Goal: Entertainment & Leisure: Consume media (video, audio)

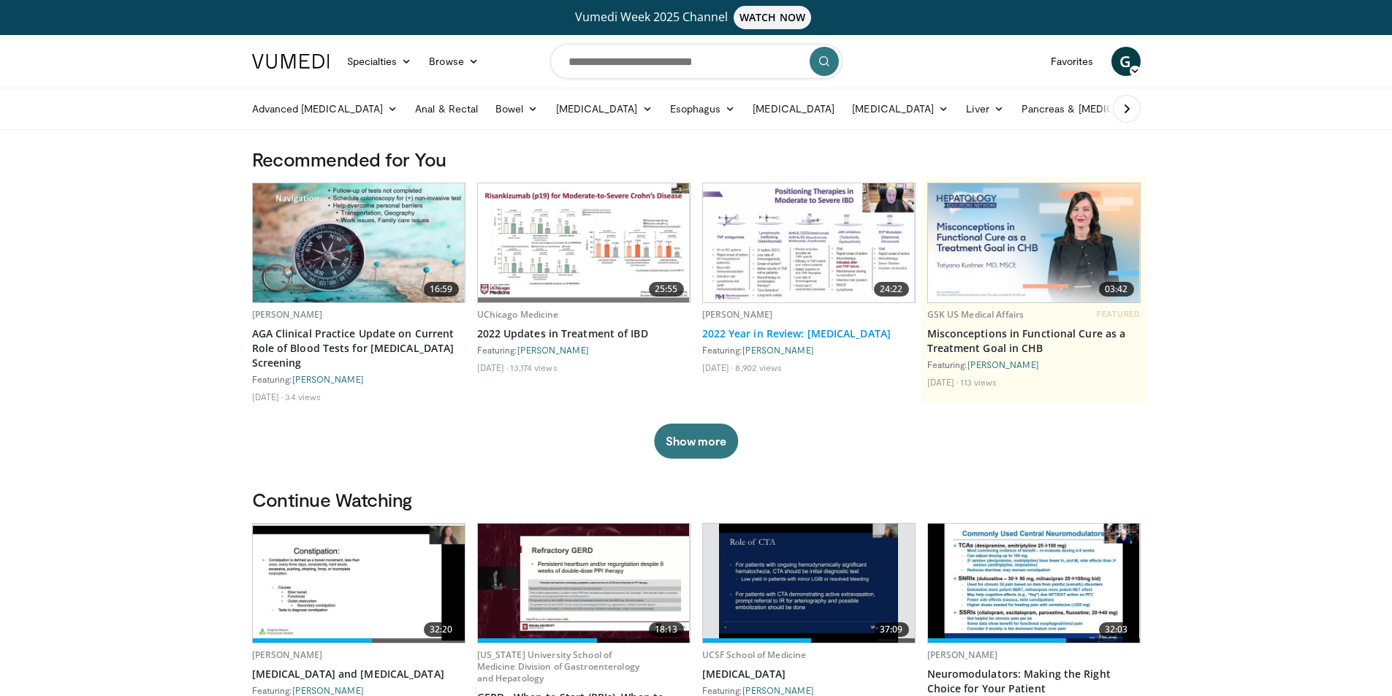
click at [892, 341] on link "2022 Year in Review: [MEDICAL_DATA]" at bounding box center [808, 334] width 213 height 15
click at [892, 341] on link "2022 Year in Review: Inflammatory Bowel Disease" at bounding box center [808, 334] width 213 height 15
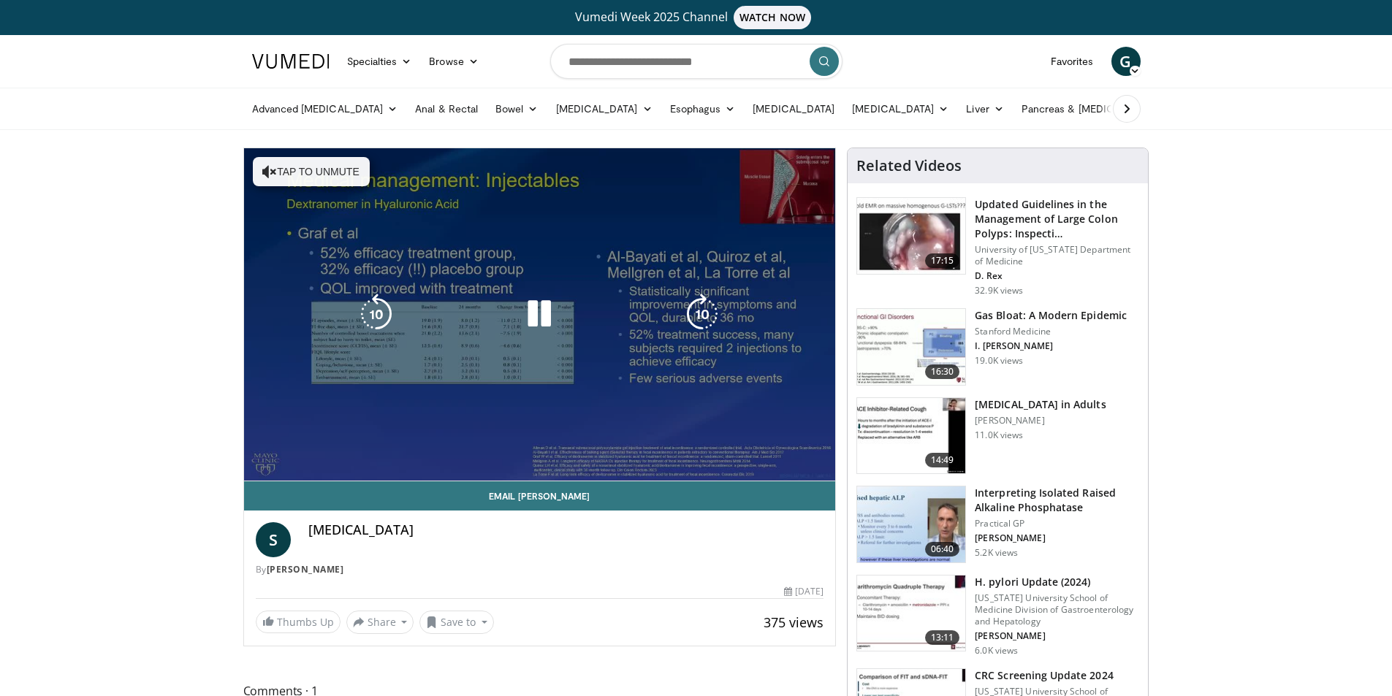
click at [285, 463] on div "10 seconds Tap to unmute" at bounding box center [540, 314] width 592 height 333
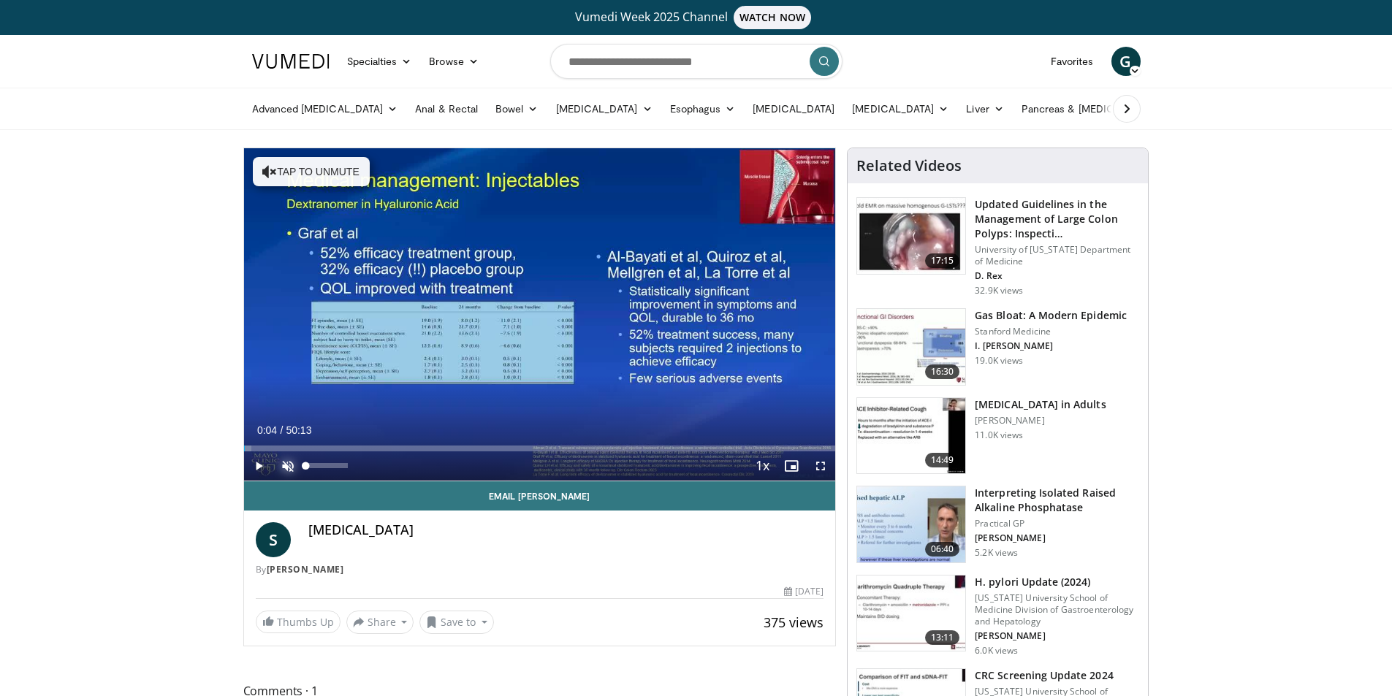
click at [285, 468] on span "Video Player" at bounding box center [287, 466] width 29 height 29
click at [259, 463] on span "Video Player" at bounding box center [258, 466] width 29 height 29
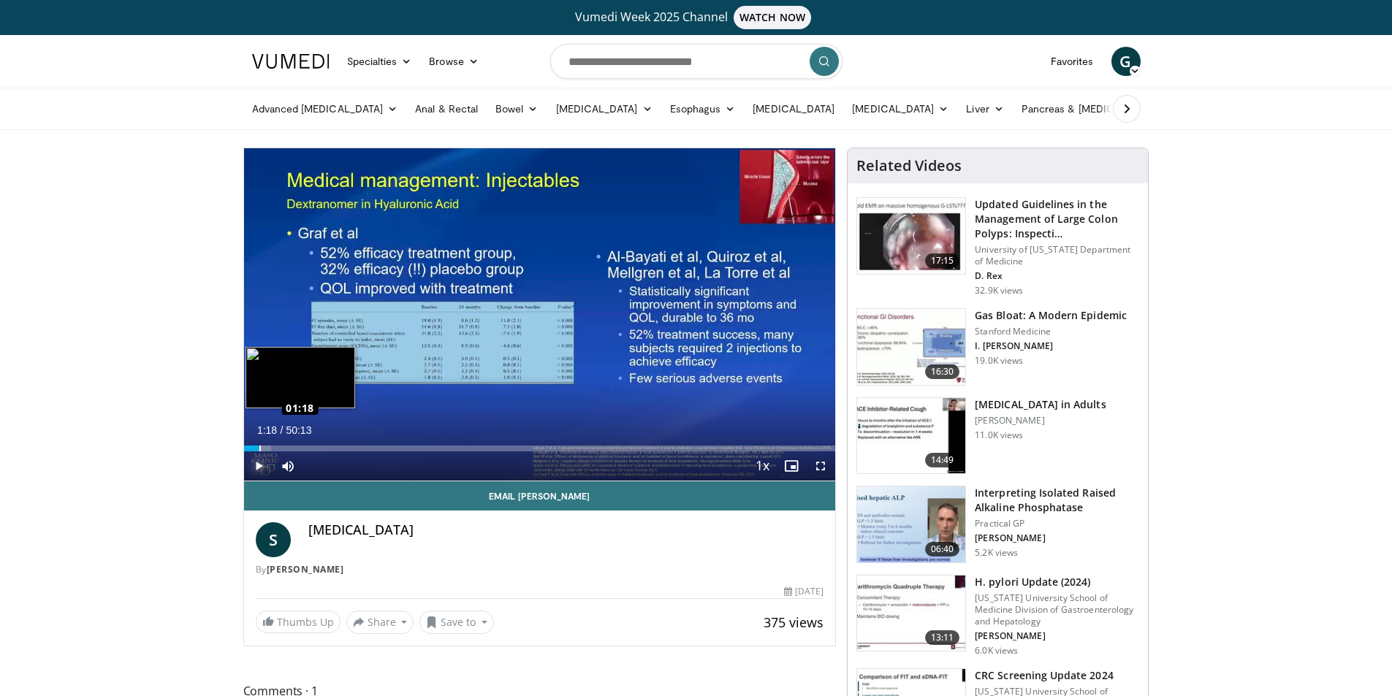
drag, startPoint x: 244, startPoint y: 447, endPoint x: 259, endPoint y: 445, distance: 14.8
click at [259, 446] on div "Loaded : 4.61% 01:10 01:18" at bounding box center [540, 449] width 592 height 6
drag, startPoint x: 259, startPoint y: 445, endPoint x: 283, endPoint y: 447, distance: 24.2
click at [283, 447] on div "Loaded : 7.24% 03:09 03:17" at bounding box center [540, 449] width 592 height 6
drag, startPoint x: 281, startPoint y: 449, endPoint x: 290, endPoint y: 449, distance: 8.8
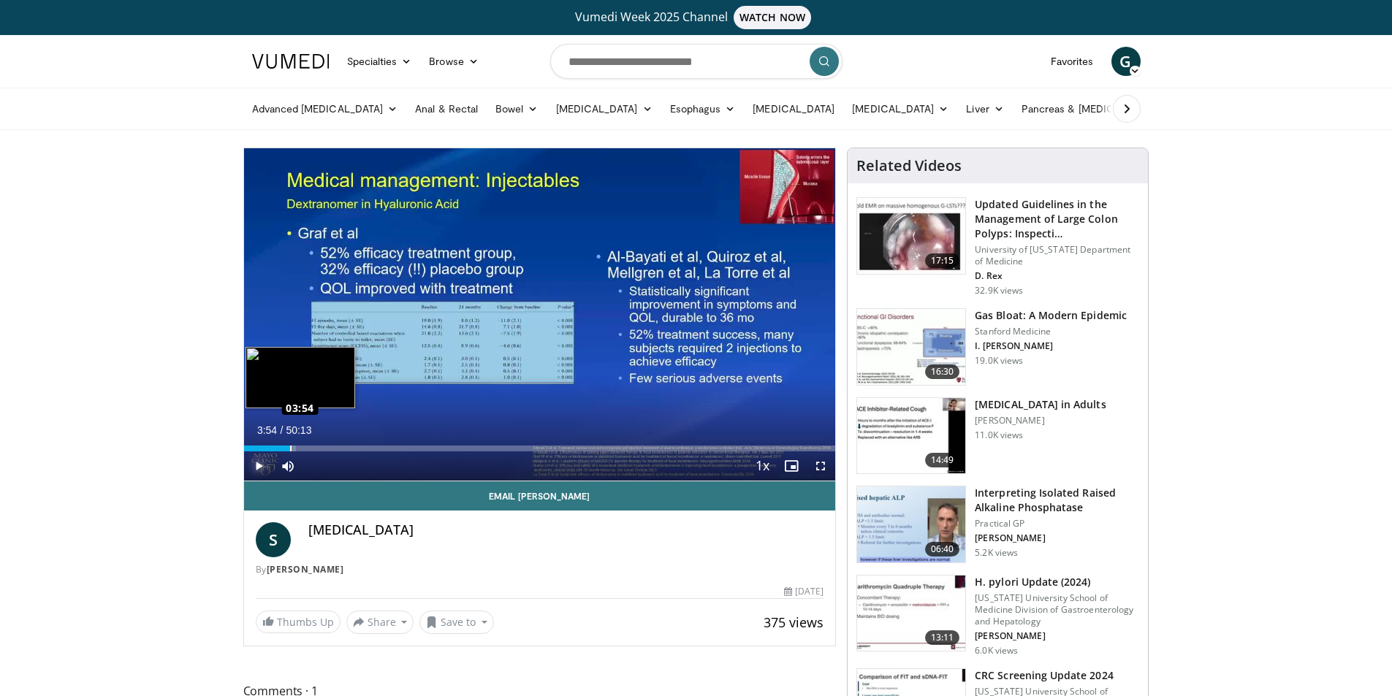
click at [290, 449] on div "Loaded : 8.88% 03:50 03:54" at bounding box center [540, 449] width 592 height 6
drag, startPoint x: 296, startPoint y: 449, endPoint x: 306, endPoint y: 450, distance: 10.3
click at [306, 450] on div "Loaded : 9.62% 05:12 05:19" at bounding box center [540, 449] width 592 height 6
drag, startPoint x: 306, startPoint y: 450, endPoint x: 315, endPoint y: 452, distance: 8.9
click at [315, 452] on div "Current Time 6:04 / Duration 50:13 Play Skip Backward Skip Forward Mute 0% Load…" at bounding box center [540, 466] width 592 height 29
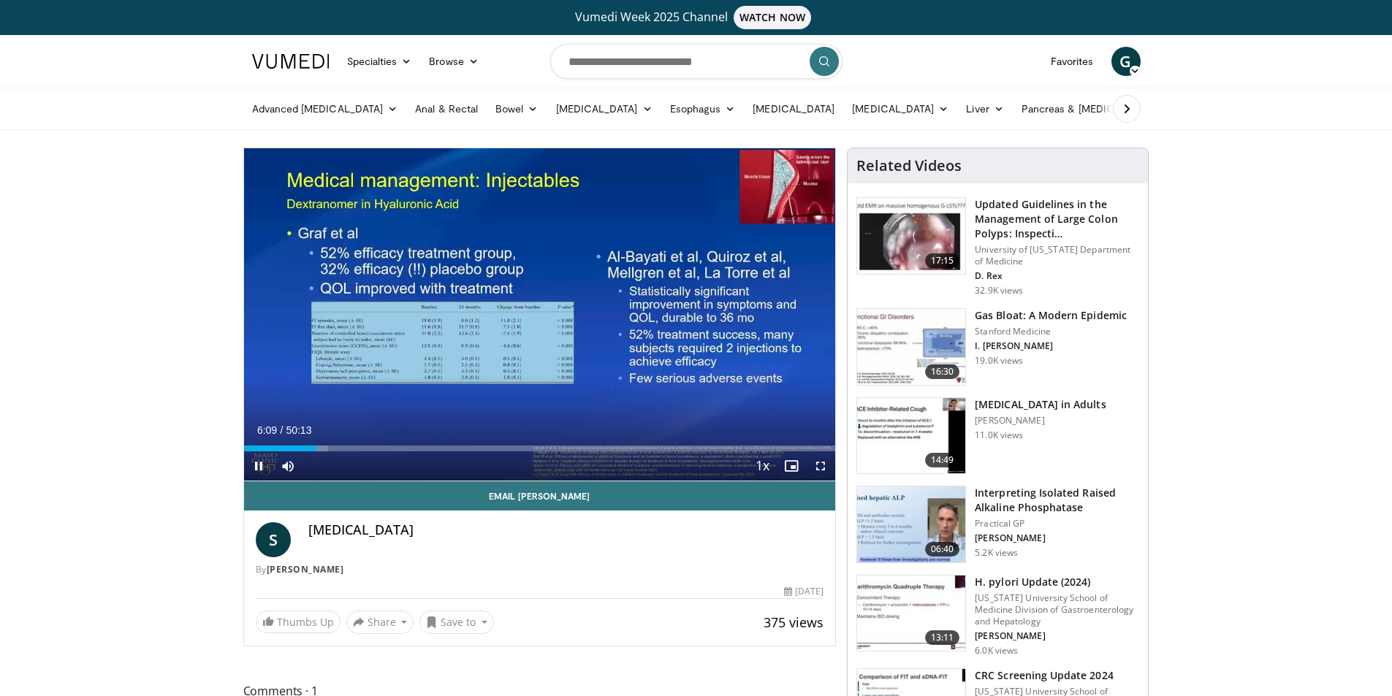
click at [316, 452] on video-js "**********" at bounding box center [540, 314] width 592 height 333
drag, startPoint x: 316, startPoint y: 452, endPoint x: 329, endPoint y: 449, distance: 13.5
click at [329, 449] on video-js "**********" at bounding box center [540, 314] width 592 height 333
drag, startPoint x: 329, startPoint y: 449, endPoint x: 337, endPoint y: 450, distance: 8.2
click at [337, 450] on video-js "**********" at bounding box center [540, 314] width 592 height 333
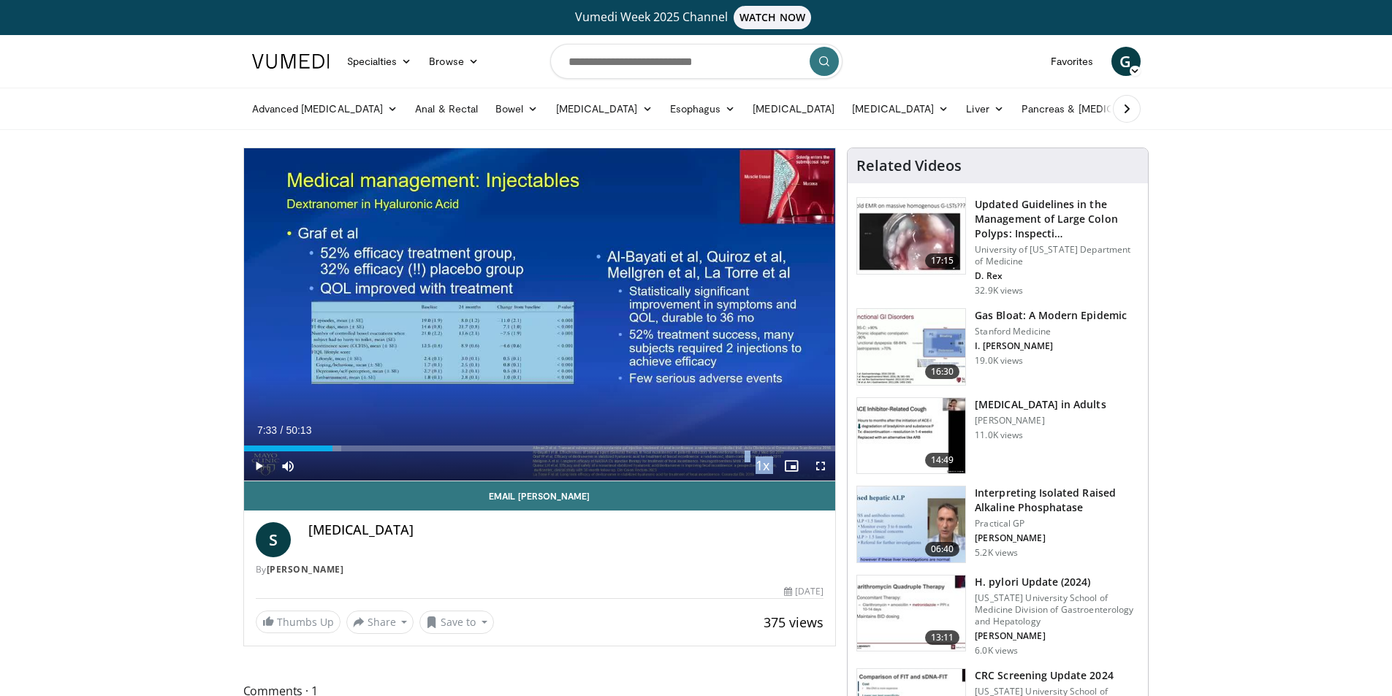
drag, startPoint x: 319, startPoint y: 445, endPoint x: 333, endPoint y: 445, distance: 13.2
click at [333, 446] on div "Loaded : 16.46% 07:33 07:33" at bounding box center [540, 449] width 592 height 6
drag, startPoint x: 335, startPoint y: 447, endPoint x: 343, endPoint y: 447, distance: 8.0
click at [343, 447] on div "Loaded : 17.59% 08:29 08:22" at bounding box center [540, 449] width 592 height 6
drag, startPoint x: 343, startPoint y: 448, endPoint x: 354, endPoint y: 448, distance: 10.2
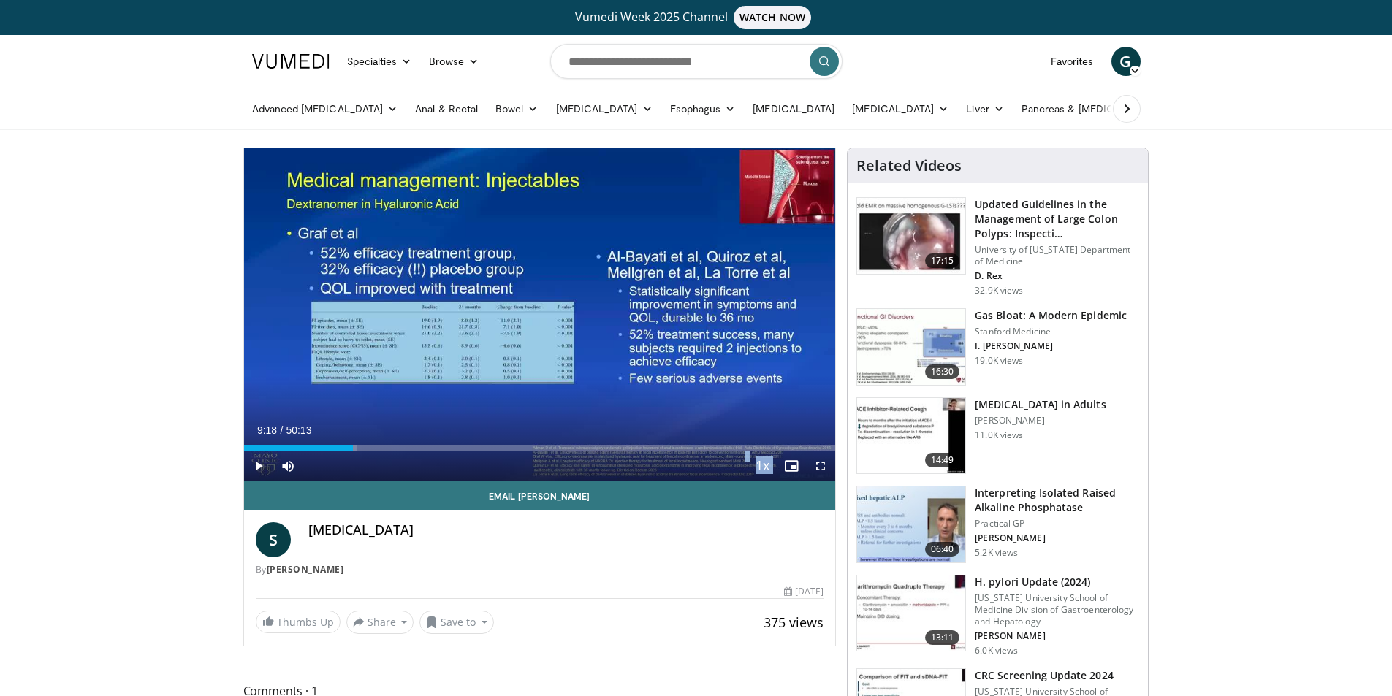
click at [354, 448] on div "Loaded : 19.09% 09:18 09:18" at bounding box center [540, 449] width 592 height 6
drag, startPoint x: 354, startPoint y: 447, endPoint x: 373, endPoint y: 447, distance: 19.0
click at [373, 447] on div "Loaded : 22.05% 11:02 10:58" at bounding box center [540, 449] width 592 height 6
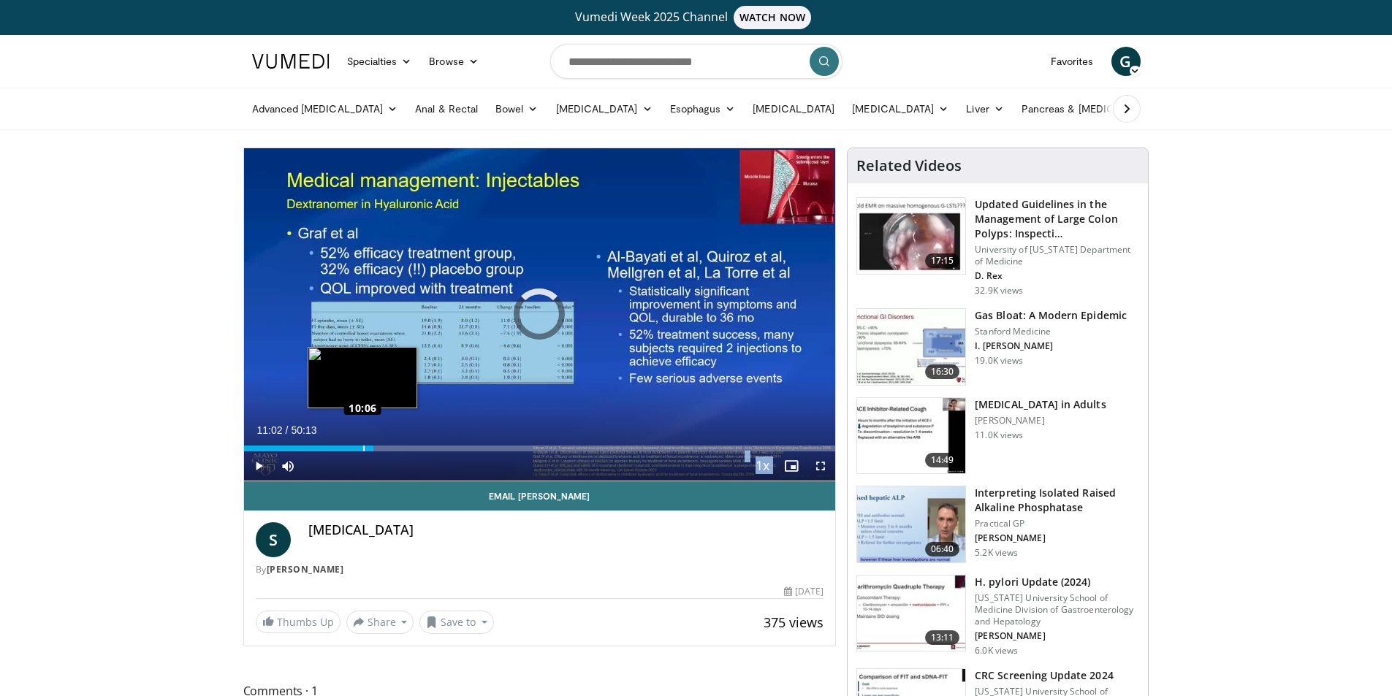
drag, startPoint x: 373, startPoint y: 447, endPoint x: 362, endPoint y: 447, distance: 11.7
click at [362, 447] on div "10:10" at bounding box center [309, 449] width 130 height 6
click at [368, 446] on div "Loaded : 22.90% 10:32 10:32" at bounding box center [540, 449] width 592 height 6
click at [372, 446] on video-js "**********" at bounding box center [540, 314] width 592 height 333
click at [370, 447] on div "Loaded : 23.23% 10:32 10:36" at bounding box center [540, 449] width 592 height 6
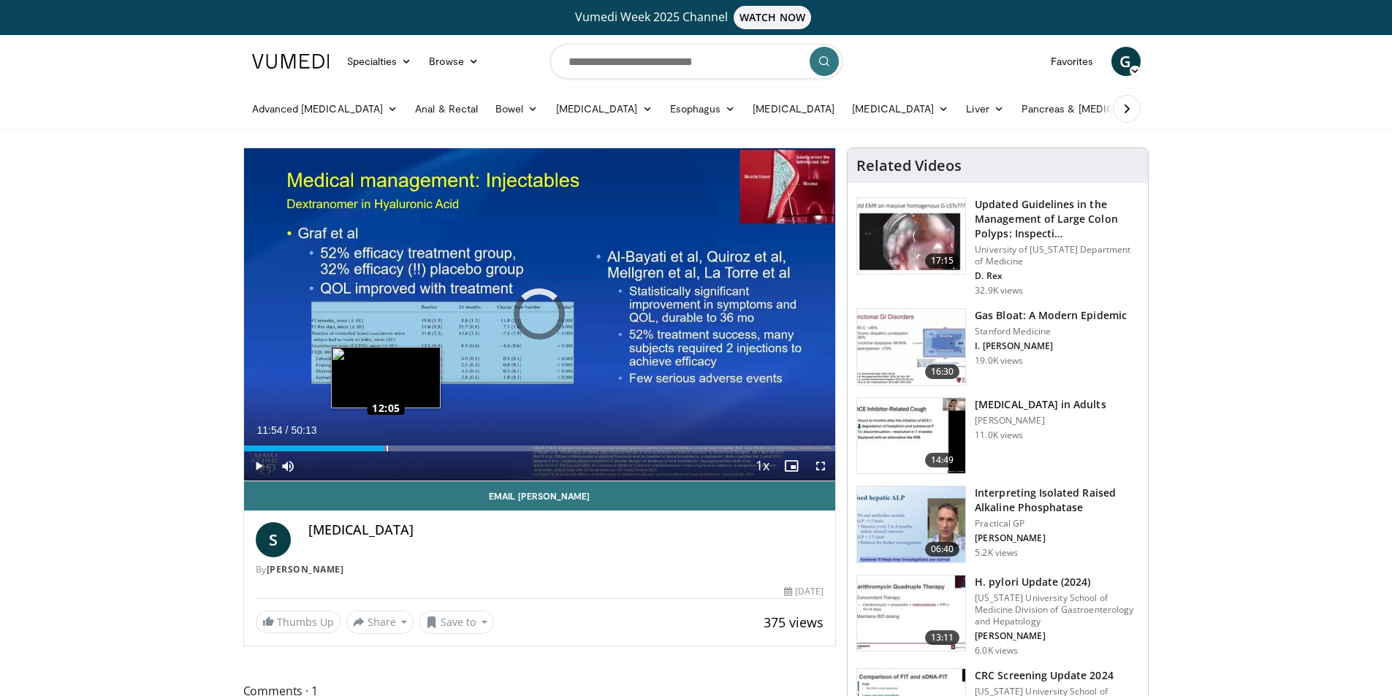
drag, startPoint x: 373, startPoint y: 448, endPoint x: 386, endPoint y: 449, distance: 12.4
click at [386, 449] on div "Loaded : 23.89% 11:54 12:05" at bounding box center [540, 449] width 592 height 6
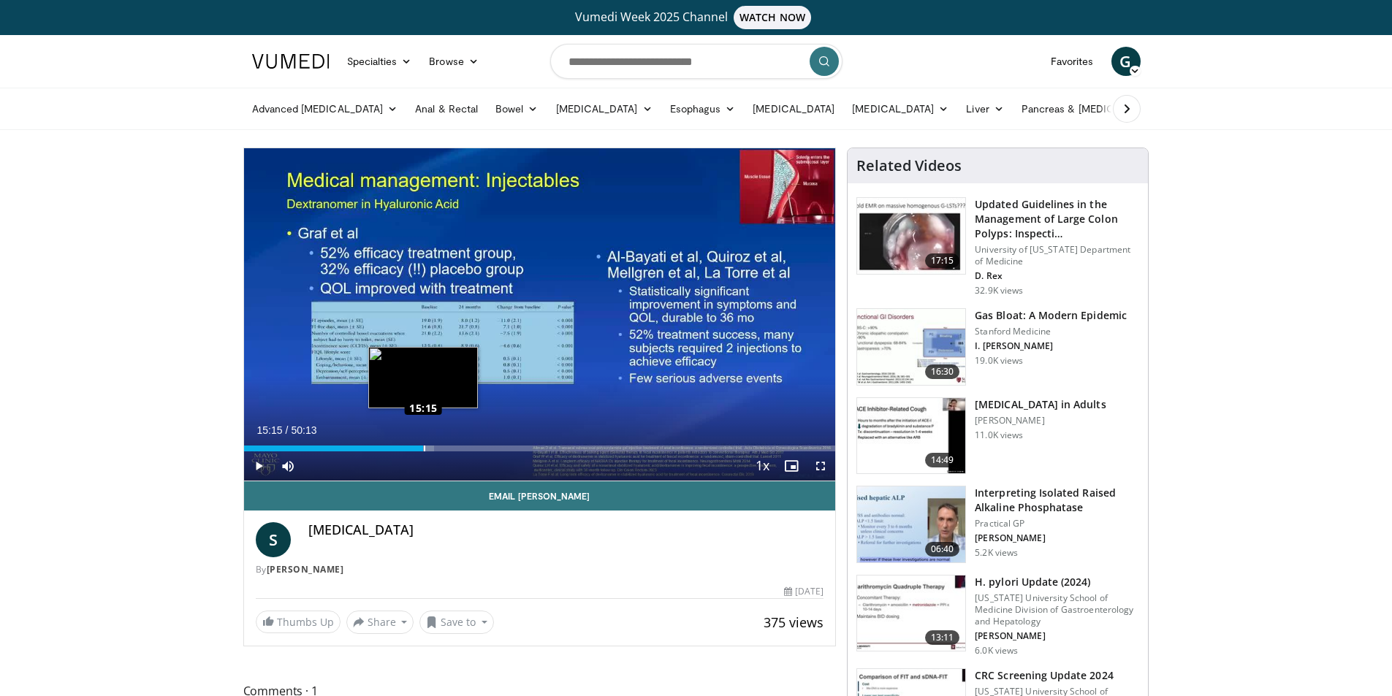
drag, startPoint x: 411, startPoint y: 448, endPoint x: 423, endPoint y: 447, distance: 11.7
click at [423, 447] on div "Loaded : 32.19% 15:15 15:15" at bounding box center [540, 449] width 592 height 6
drag, startPoint x: 423, startPoint y: 447, endPoint x: 430, endPoint y: 449, distance: 7.6
click at [430, 449] on div "Loaded : 32.85% 15:52 15:52" at bounding box center [540, 449] width 592 height 6
drag, startPoint x: 436, startPoint y: 445, endPoint x: 444, endPoint y: 447, distance: 8.2
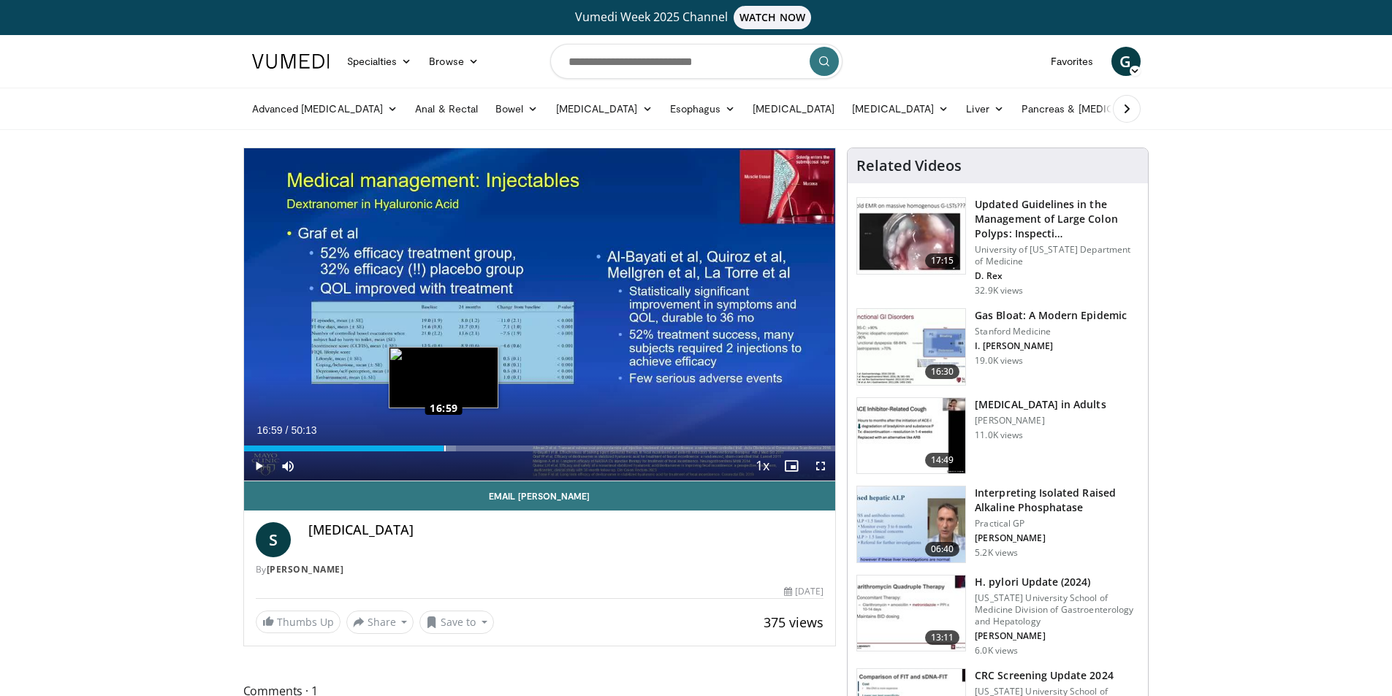
click at [444, 447] on div "Loaded : 35.84% 16:52 16:59" at bounding box center [540, 449] width 592 height 6
drag, startPoint x: 444, startPoint y: 447, endPoint x: 459, endPoint y: 449, distance: 15.4
click at [459, 449] on div "Loaded : 0.00% 18:13 18:17" at bounding box center [540, 449] width 592 height 6
drag, startPoint x: 464, startPoint y: 447, endPoint x: 477, endPoint y: 447, distance: 13.2
click at [477, 447] on div "Loaded : 40.48% 19:46 19:46" at bounding box center [540, 449] width 592 height 6
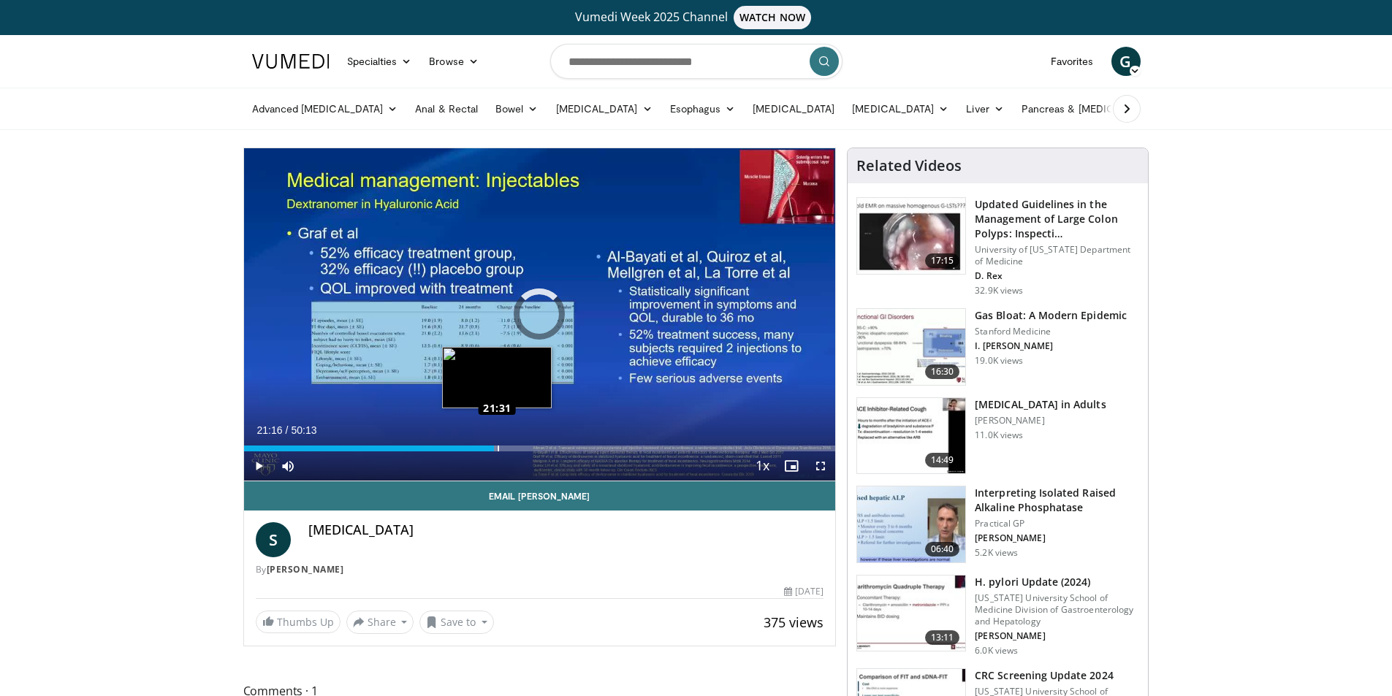
drag, startPoint x: 485, startPoint y: 447, endPoint x: 498, endPoint y: 447, distance: 13.2
click at [498, 447] on div "Loaded : 42.79% 21:23 21:31" at bounding box center [540, 449] width 592 height 6
click at [498, 447] on div "Progress Bar" at bounding box center [498, 449] width 1 height 6
drag, startPoint x: 499, startPoint y: 449, endPoint x: 517, endPoint y: 449, distance: 17.5
click at [517, 449] on div "Loaded : 46.08% 23:07 23:04" at bounding box center [540, 449] width 592 height 6
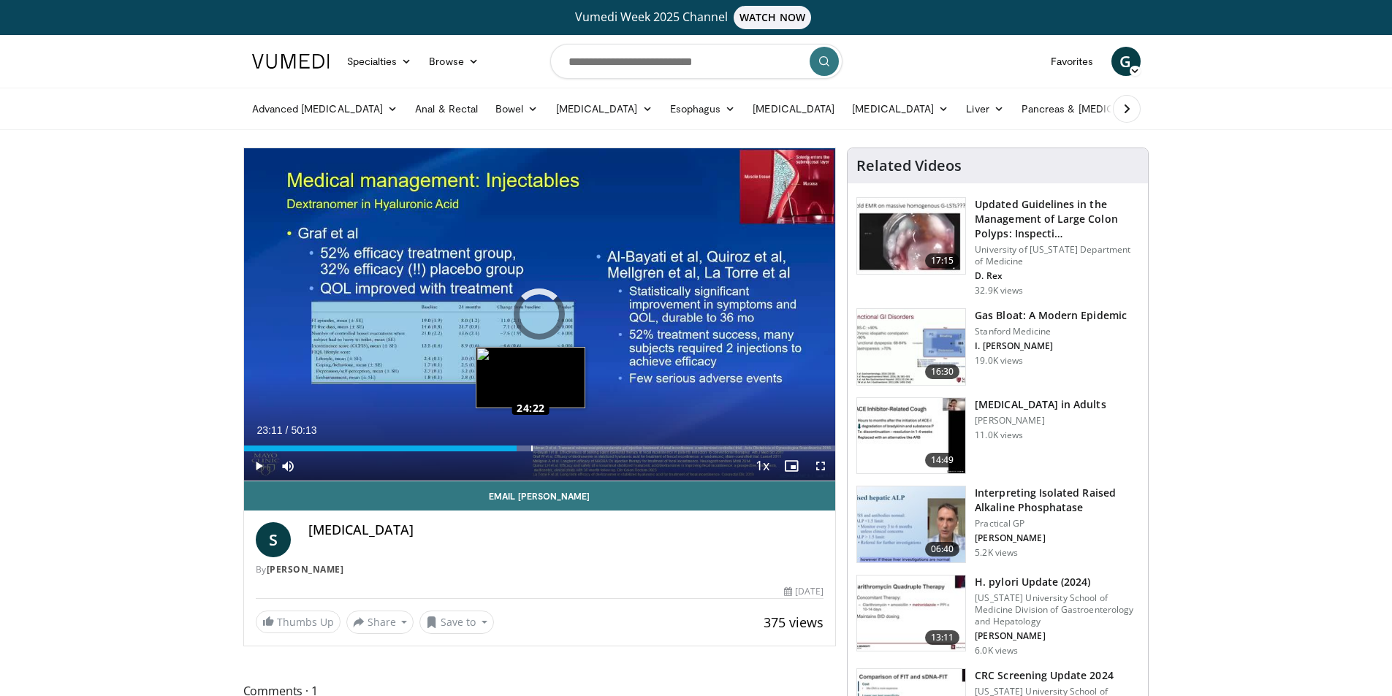
drag, startPoint x: 517, startPoint y: 449, endPoint x: 532, endPoint y: 450, distance: 14.6
click at [532, 450] on div "Progress Bar" at bounding box center [531, 449] width 1 height 6
click at [541, 446] on div "Loaded : 51.10% 25:10 25:10" at bounding box center [540, 449] width 592 height 6
drag, startPoint x: 541, startPoint y: 445, endPoint x: 555, endPoint y: 445, distance: 14.6
click at [555, 446] on div "Loaded : 51.76% 26:24 26:28" at bounding box center [540, 449] width 592 height 6
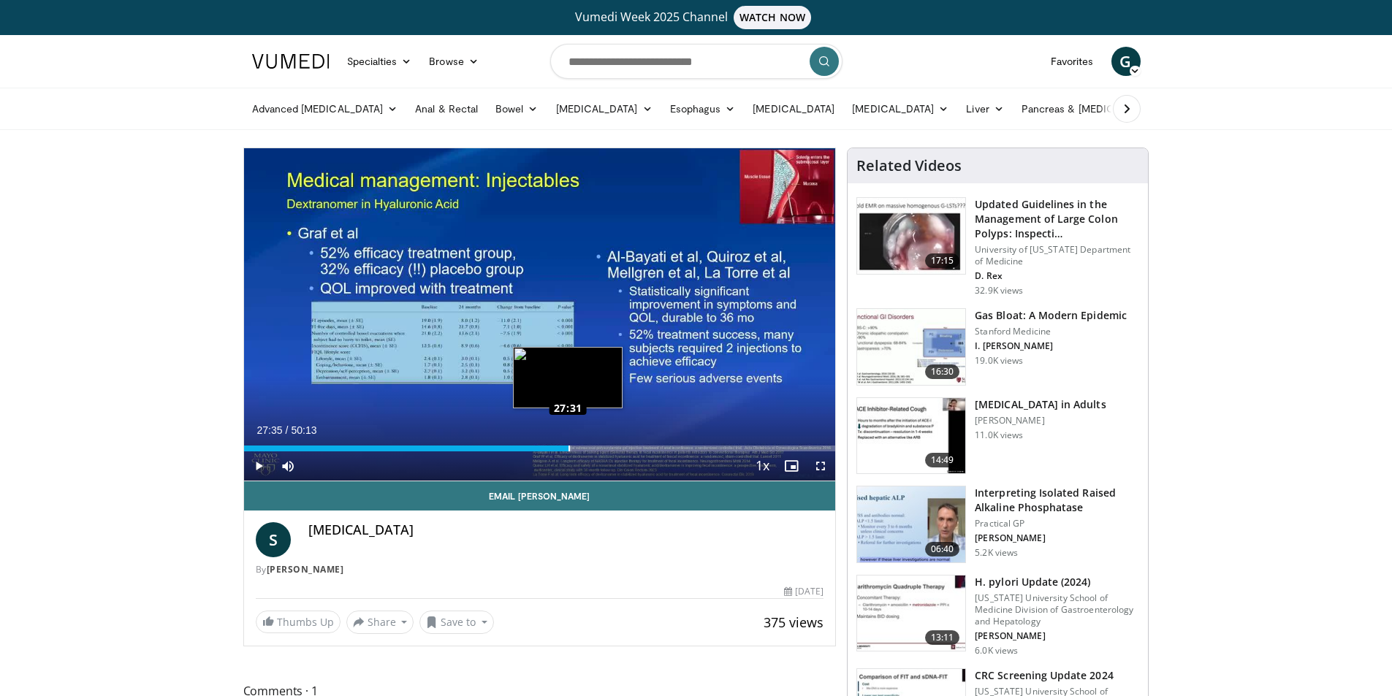
drag, startPoint x: 555, startPoint y: 445, endPoint x: 569, endPoint y: 444, distance: 13.2
click at [569, 444] on div "Loaded : 55.41% 27:35 27:31" at bounding box center [540, 445] width 592 height 14
drag, startPoint x: 579, startPoint y: 449, endPoint x: 590, endPoint y: 449, distance: 11.0
click at [590, 449] on div "Loaded : 59.40% 29:23 29:23" at bounding box center [540, 449] width 592 height 6
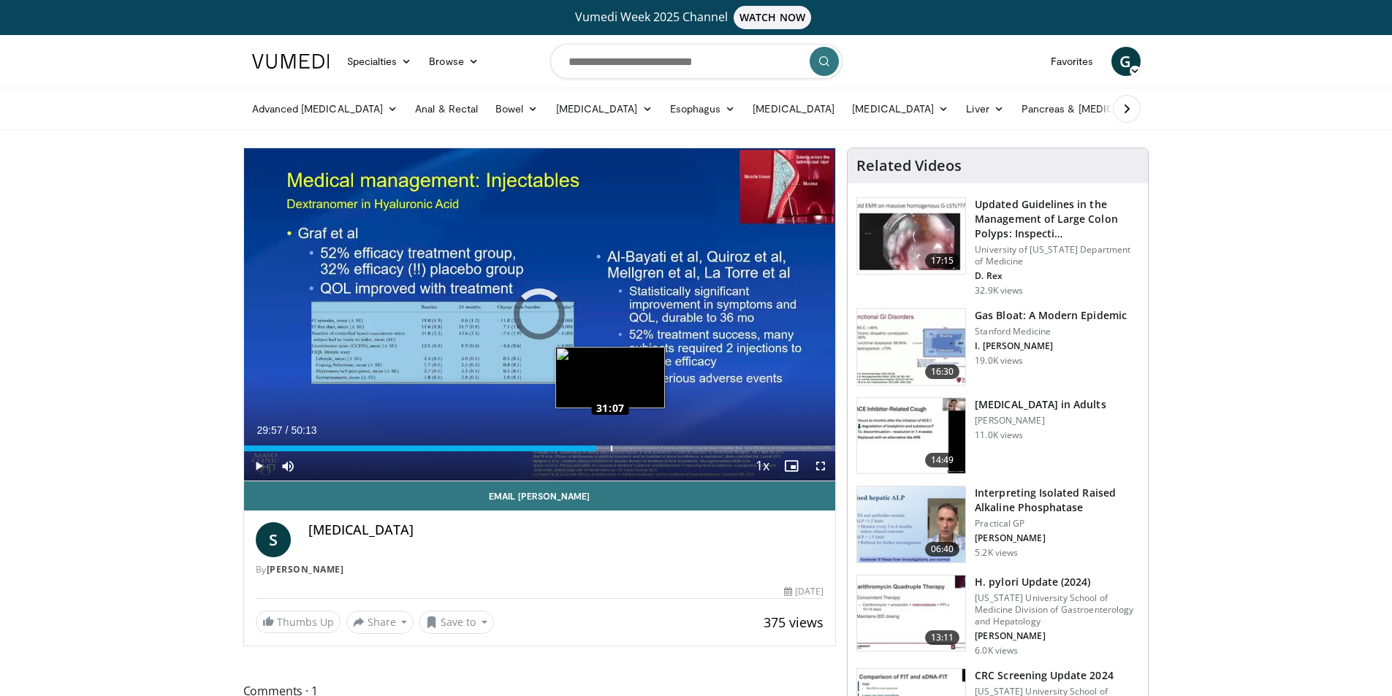
drag, startPoint x: 597, startPoint y: 446, endPoint x: 610, endPoint y: 446, distance: 13.2
click at [610, 446] on div "Loaded : 0.00% 31:04 31:07" at bounding box center [540, 449] width 592 height 6
drag, startPoint x: 612, startPoint y: 446, endPoint x: 621, endPoint y: 447, distance: 9.5
click at [621, 447] on div "Loaded : 64.51% 31:59 32:03" at bounding box center [540, 449] width 592 height 6
drag, startPoint x: 626, startPoint y: 446, endPoint x: 636, endPoint y: 444, distance: 10.5
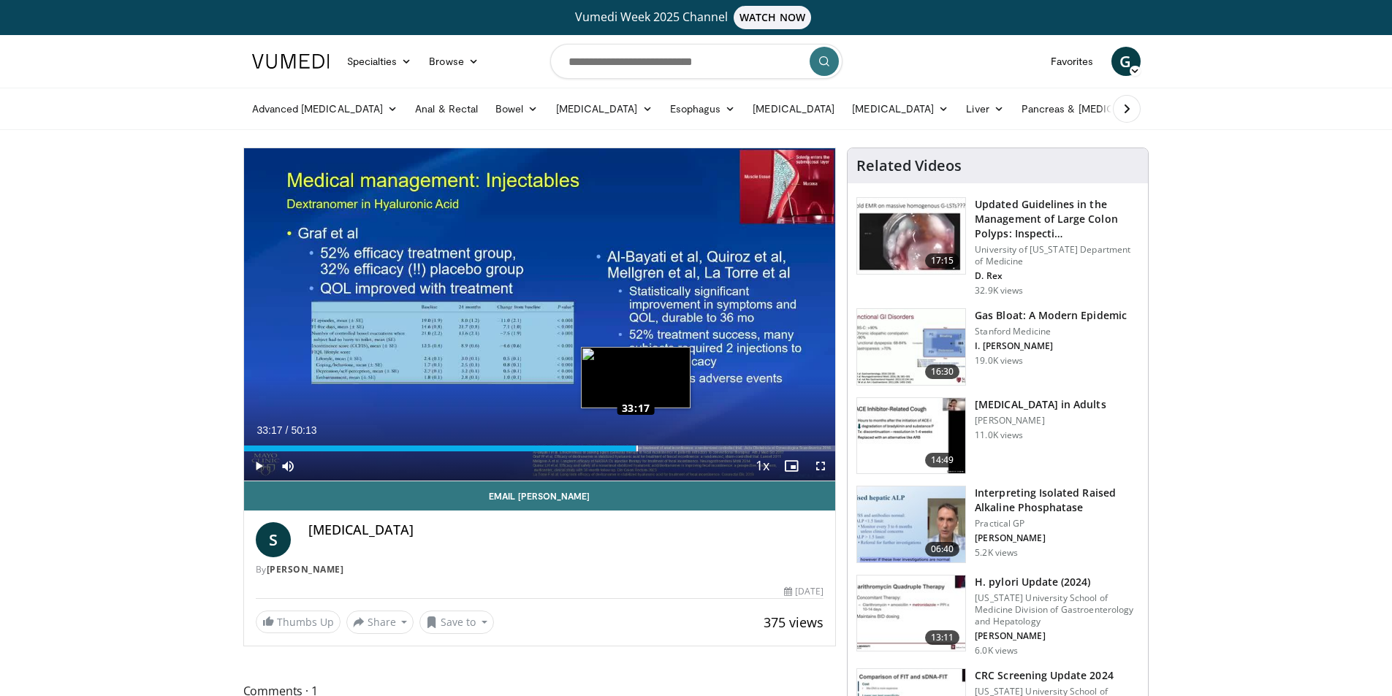
click at [636, 444] on div "Loaded : 66.69% 33:17 33:17" at bounding box center [540, 445] width 592 height 14
drag, startPoint x: 642, startPoint y: 449, endPoint x: 666, endPoint y: 447, distance: 25.0
click at [666, 447] on div "Loaded : 71.75% 35:54 35:46" at bounding box center [540, 449] width 592 height 6
drag, startPoint x: 667, startPoint y: 447, endPoint x: 675, endPoint y: 449, distance: 8.2
click at [675, 449] on div "Progress Bar" at bounding box center [675, 449] width 1 height 6
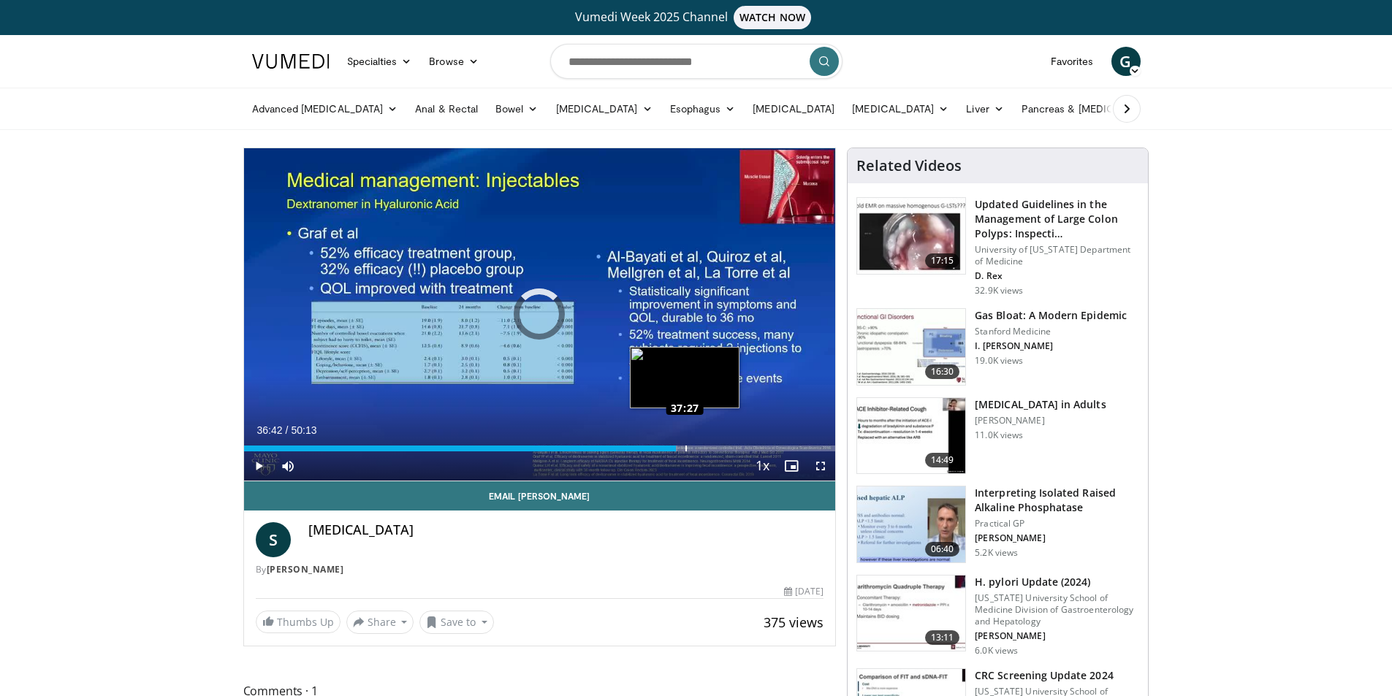
drag, startPoint x: 675, startPoint y: 449, endPoint x: 685, endPoint y: 449, distance: 10.3
click at [685, 449] on div "Progress Bar" at bounding box center [685, 449] width 1 height 6
drag, startPoint x: 686, startPoint y: 450, endPoint x: 699, endPoint y: 450, distance: 13.2
click at [699, 450] on div "Progress Bar" at bounding box center [699, 449] width 1 height 6
drag, startPoint x: 699, startPoint y: 450, endPoint x: 714, endPoint y: 450, distance: 14.6
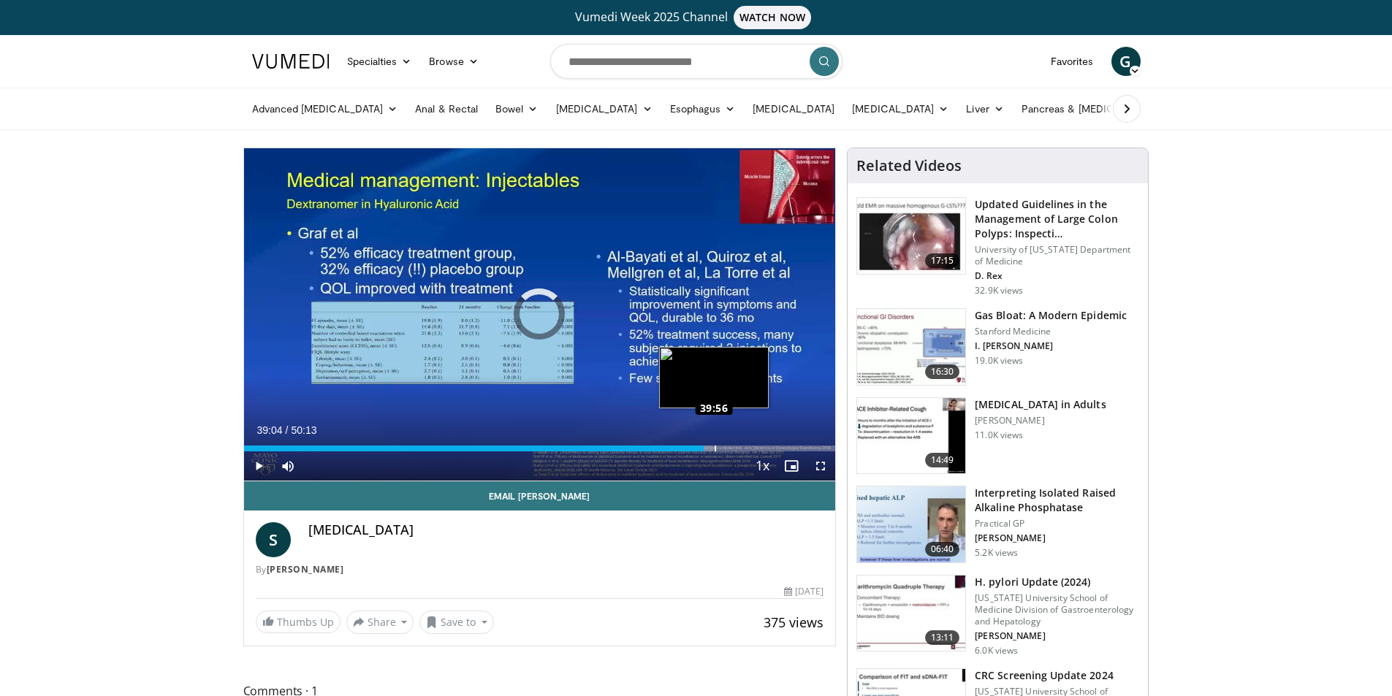
click at [714, 450] on div "Loaded : 79.30% 39:52 39:56" at bounding box center [540, 449] width 592 height 6
drag, startPoint x: 715, startPoint y: 445, endPoint x: 725, endPoint y: 445, distance: 9.5
click at [725, 446] on div "Loaded : 81.96% 40:51 40:44" at bounding box center [540, 449] width 592 height 6
click at [732, 446] on div "Progress Bar" at bounding box center [732, 449] width 1 height 6
drag, startPoint x: 734, startPoint y: 447, endPoint x: 752, endPoint y: 444, distance: 17.8
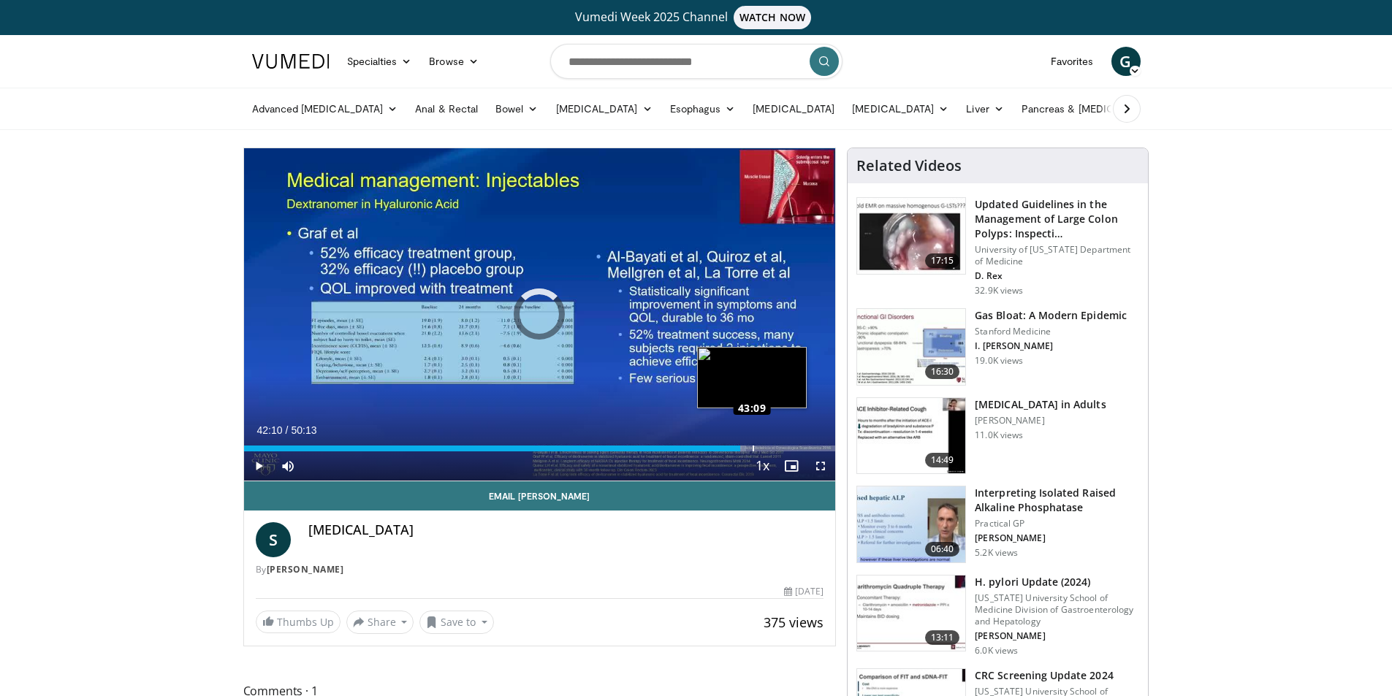
click at [752, 444] on div "Loaded : 84.92% 43:02 43:09" at bounding box center [540, 445] width 592 height 14
click at [764, 446] on div "Loaded : 88.93% 44:12 44:12" at bounding box center [540, 449] width 592 height 6
click at [769, 446] on video-js "**********" at bounding box center [540, 314] width 592 height 333
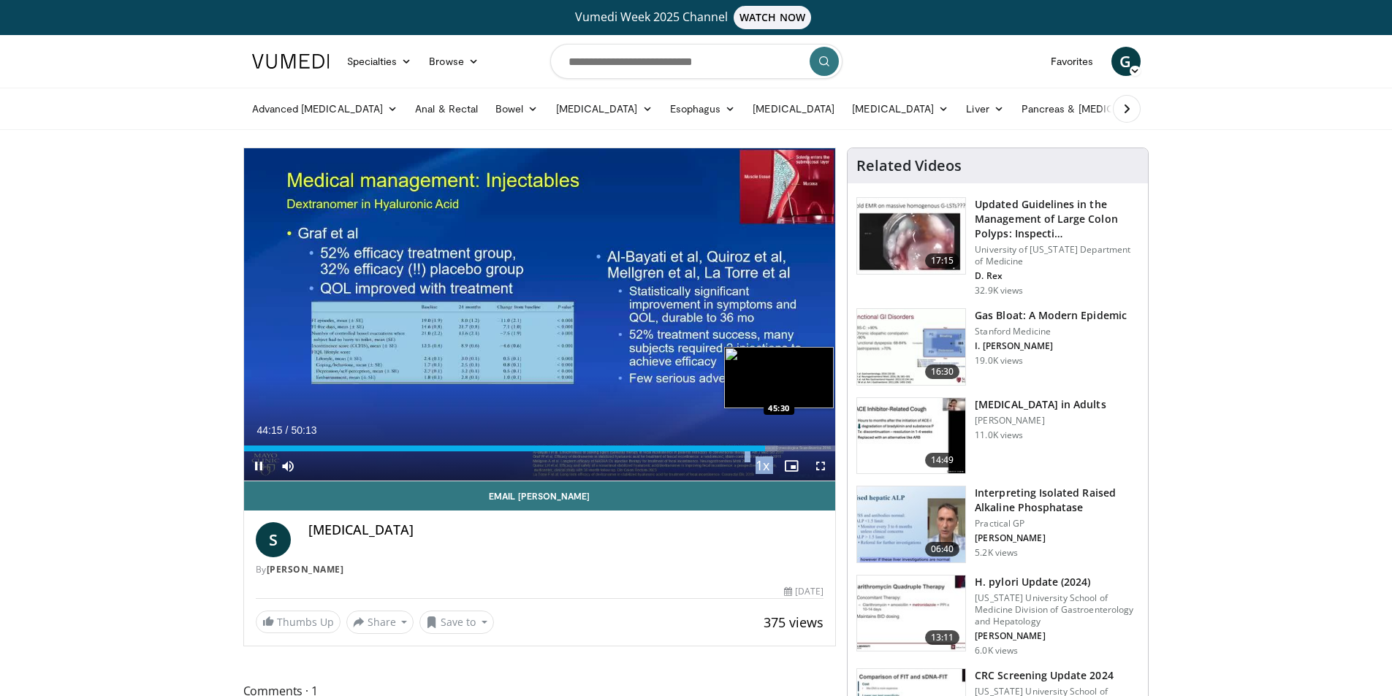
drag, startPoint x: 769, startPoint y: 446, endPoint x: 780, endPoint y: 446, distance: 11.0
click at [780, 446] on video-js "**********" at bounding box center [540, 314] width 592 height 333
click at [764, 447] on div "44:17" at bounding box center [504, 449] width 521 height 6
drag, startPoint x: 767, startPoint y: 447, endPoint x: 781, endPoint y: 446, distance: 13.9
click at [781, 446] on div "Loaded : 92.16% 45:34 45:34" at bounding box center [540, 449] width 592 height 6
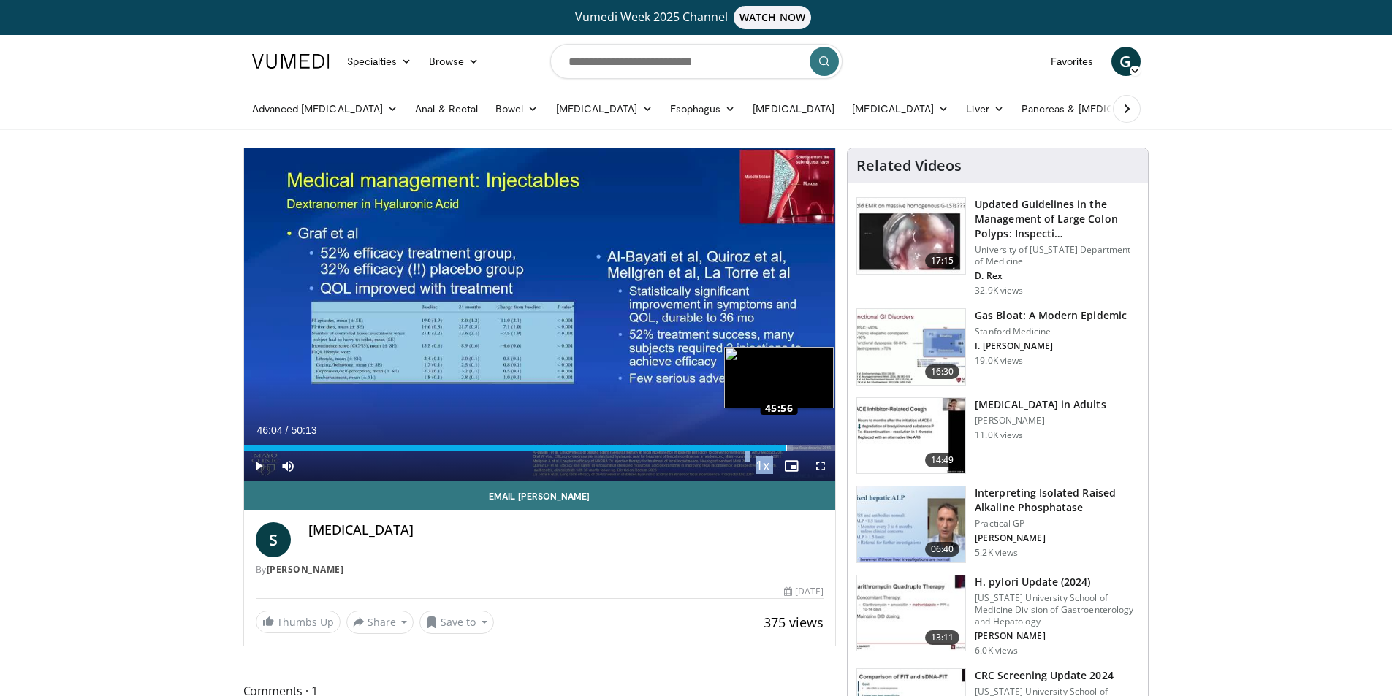
click at [786, 446] on div "Progress Bar" at bounding box center [786, 449] width 1 height 6
drag, startPoint x: 786, startPoint y: 446, endPoint x: 802, endPoint y: 447, distance: 15.4
click at [802, 447] on div "Progress Bar" at bounding box center [802, 449] width 1 height 6
click at [802, 447] on div "47:25" at bounding box center [523, 449] width 558 height 6
drag, startPoint x: 802, startPoint y: 447, endPoint x: 811, endPoint y: 447, distance: 9.5
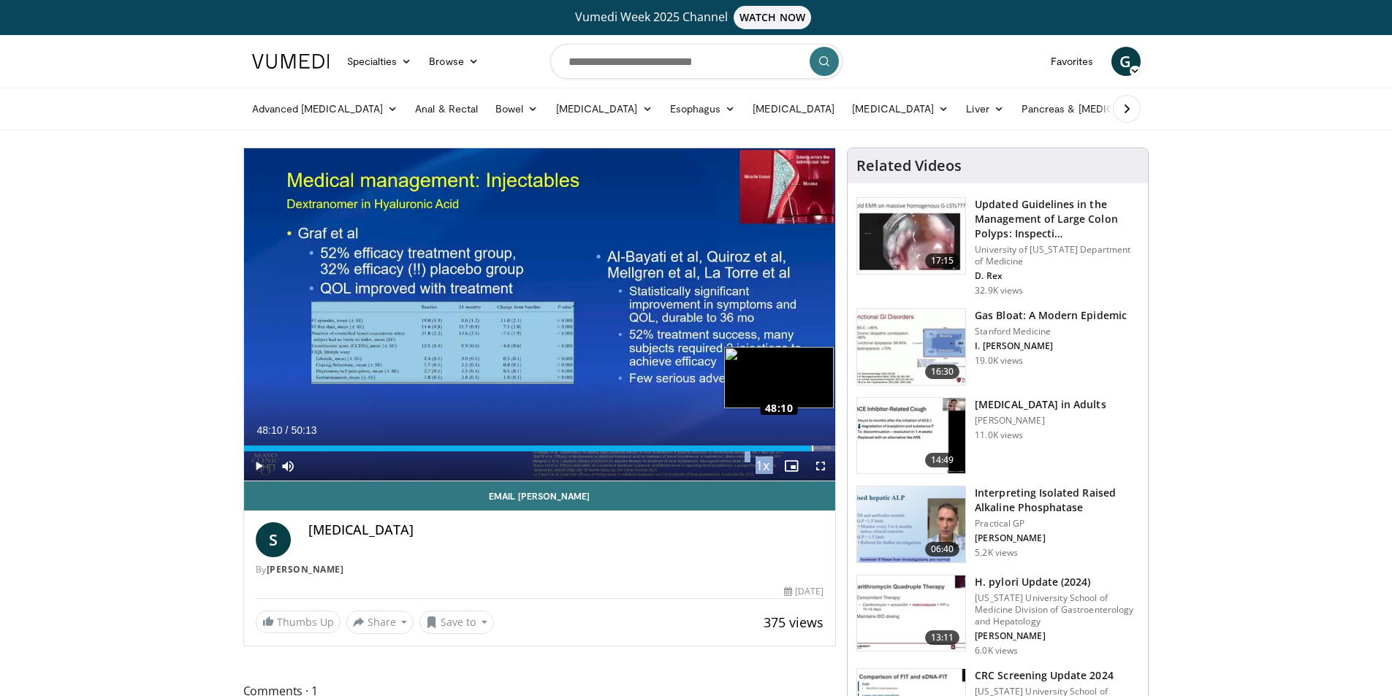
click at [811, 447] on div "Loaded : 96.44% 48:10 48:10" at bounding box center [540, 449] width 592 height 6
click at [816, 447] on div "Loaded : 98.09% 48:33 48:33" at bounding box center [540, 449] width 592 height 6
click at [821, 449] on div "Progress Bar" at bounding box center [821, 449] width 1 height 6
